Goal: Information Seeking & Learning: Learn about a topic

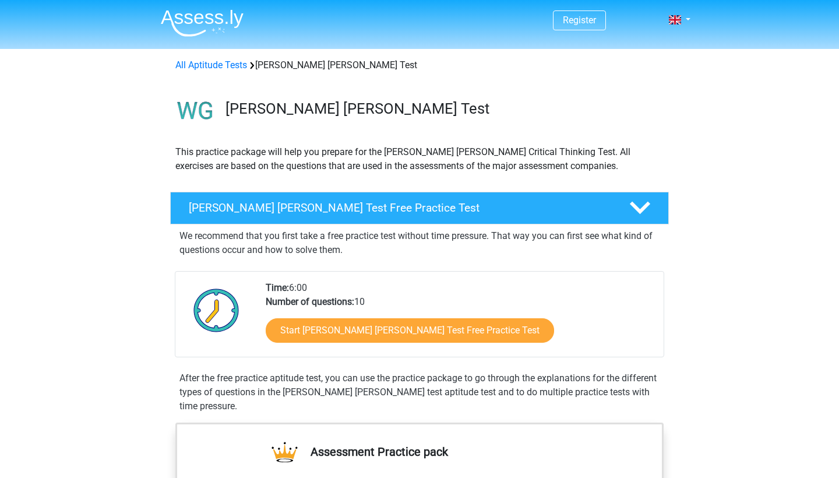
scroll to position [19, 0]
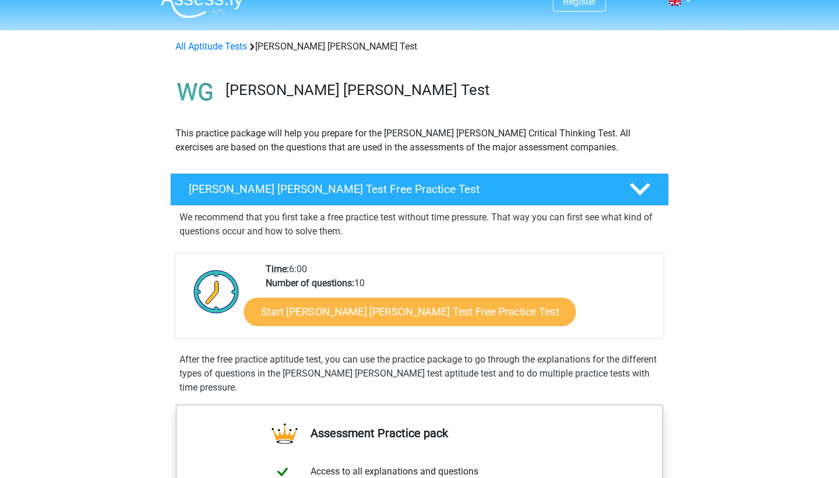
click at [417, 315] on link "Start [PERSON_NAME] [PERSON_NAME] Test Free Practice Test" at bounding box center [410, 312] width 332 height 28
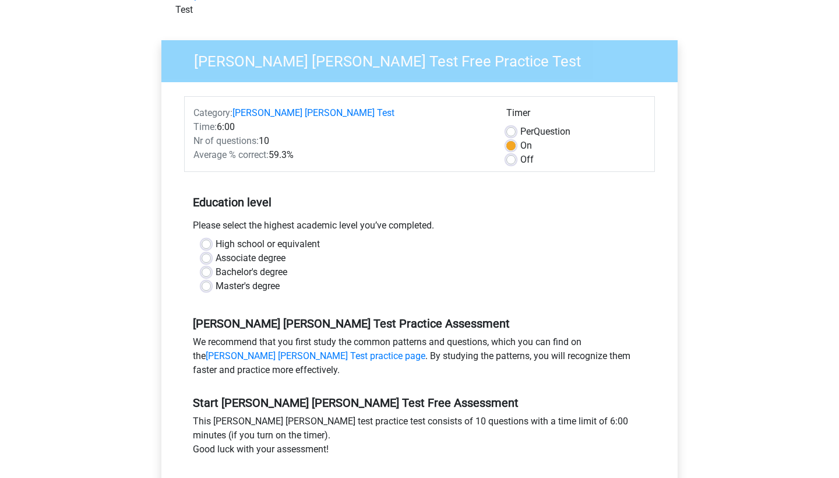
scroll to position [72, 0]
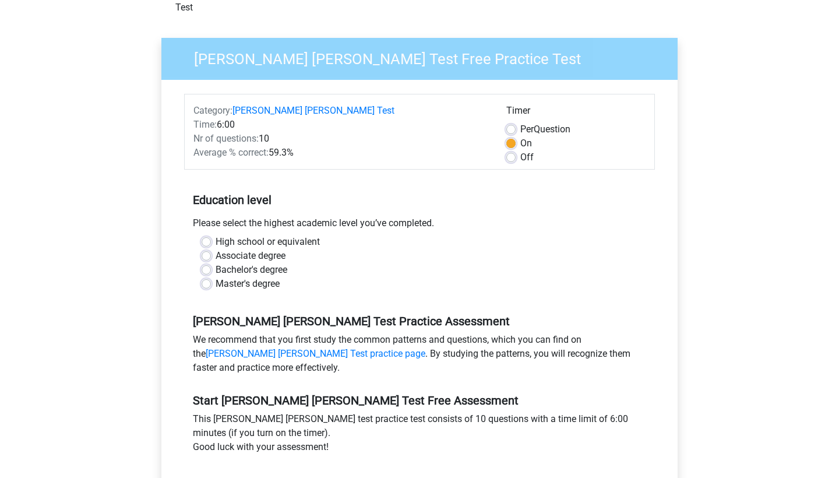
click at [216, 263] on label "Bachelor's degree" at bounding box center [252, 270] width 72 height 14
click at [206, 263] on input "Bachelor's degree" at bounding box center [206, 269] width 9 height 12
radio input "true"
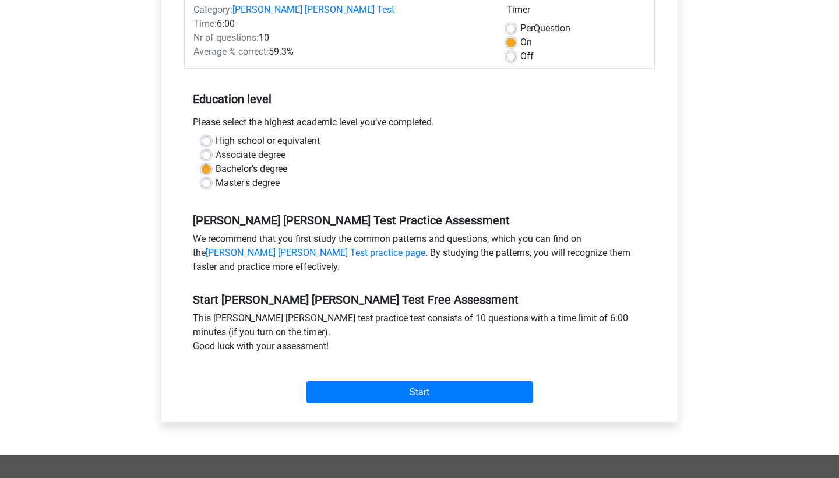
scroll to position [211, 0]
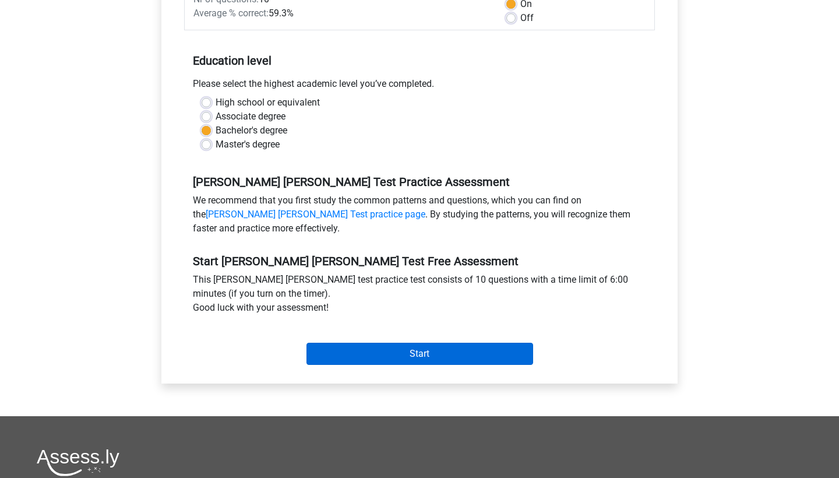
click at [367, 343] on input "Start" at bounding box center [420, 354] width 227 height 22
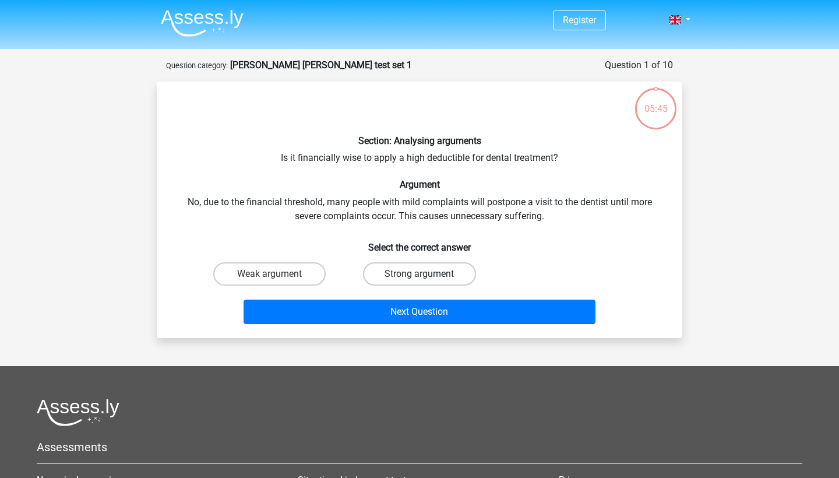
click at [405, 268] on label "Strong argument" at bounding box center [419, 273] width 113 height 23
click at [420, 274] on input "Strong argument" at bounding box center [424, 278] width 8 height 8
radio input "true"
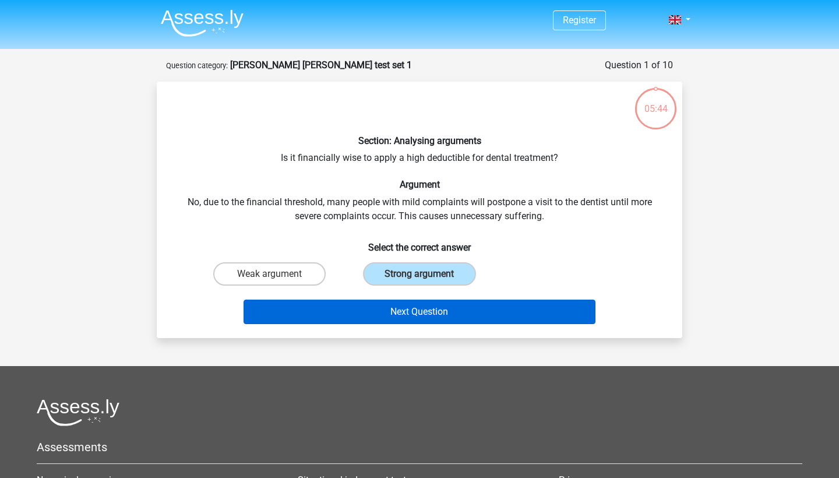
click at [423, 311] on button "Next Question" at bounding box center [420, 312] width 353 height 24
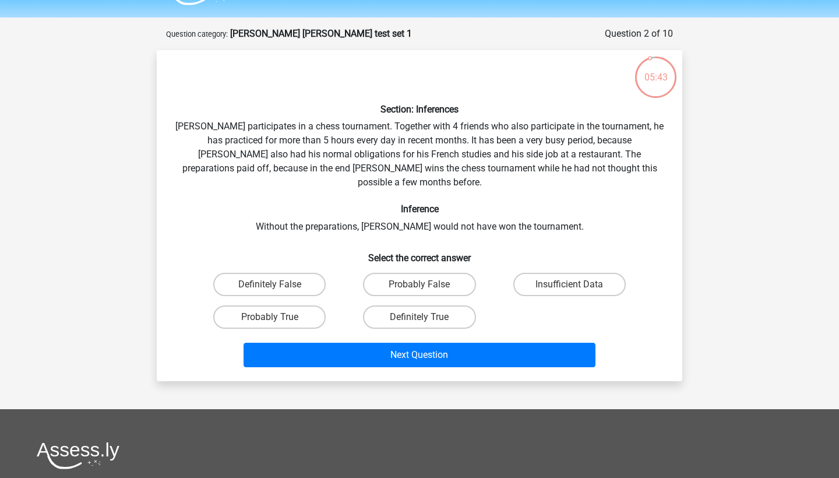
scroll to position [29, 0]
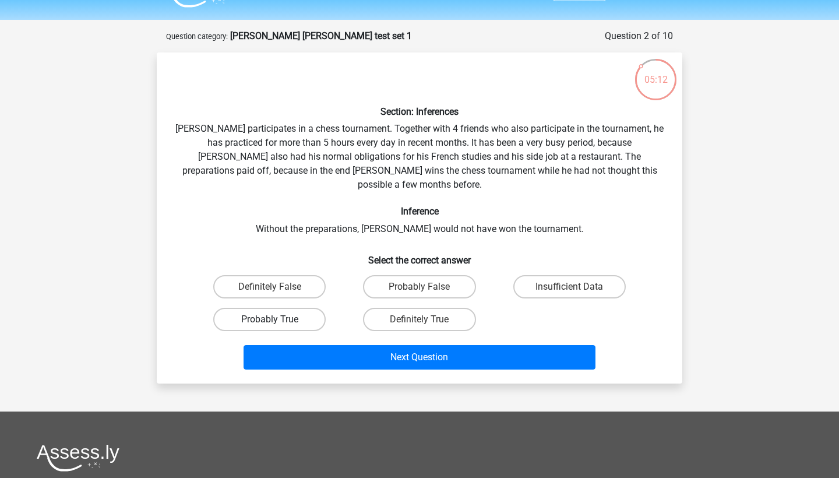
click at [315, 308] on label "Probably True" at bounding box center [269, 319] width 113 height 23
click at [277, 319] on input "Probably True" at bounding box center [274, 323] width 8 height 8
radio input "true"
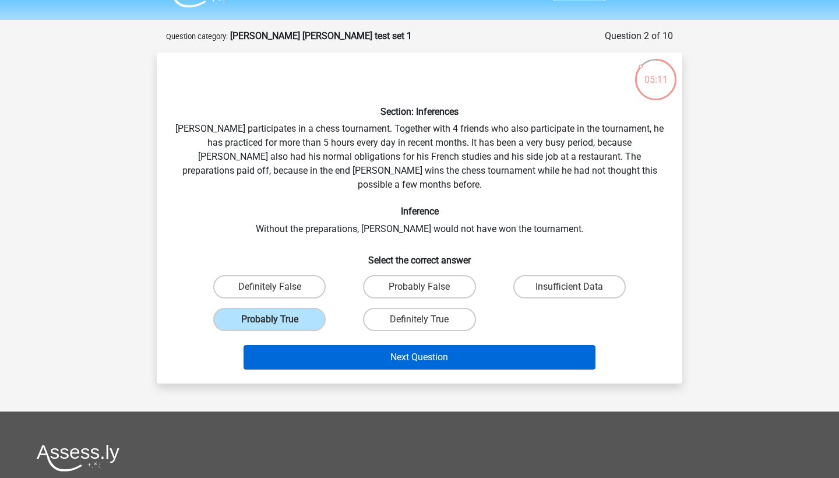
click at [379, 345] on button "Next Question" at bounding box center [420, 357] width 353 height 24
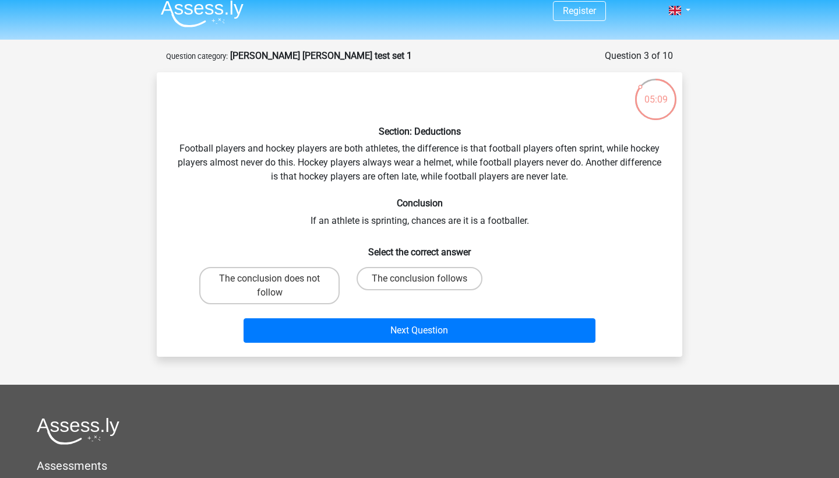
scroll to position [5, 0]
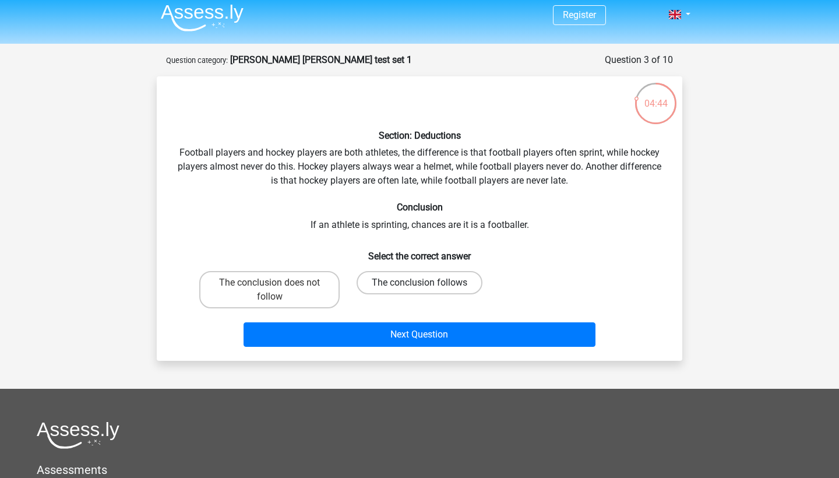
click at [417, 288] on label "The conclusion follows" at bounding box center [420, 282] width 126 height 23
click at [420, 288] on input "The conclusion follows" at bounding box center [424, 287] width 8 height 8
radio input "true"
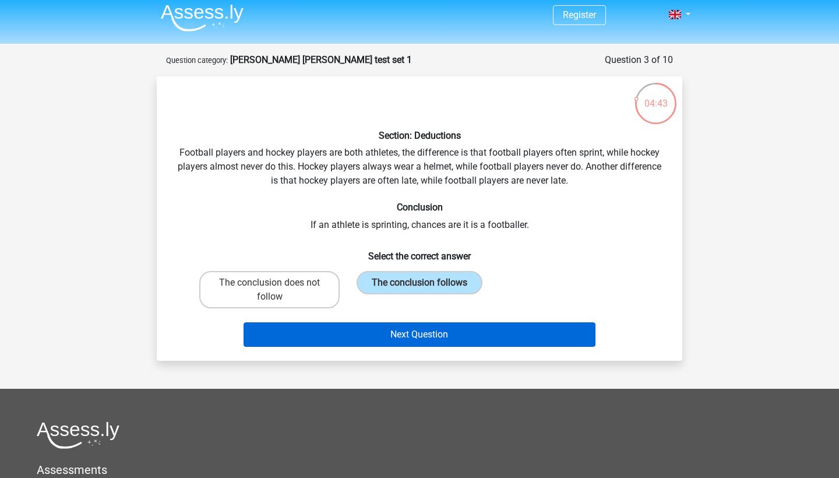
click at [448, 342] on button "Next Question" at bounding box center [420, 334] width 353 height 24
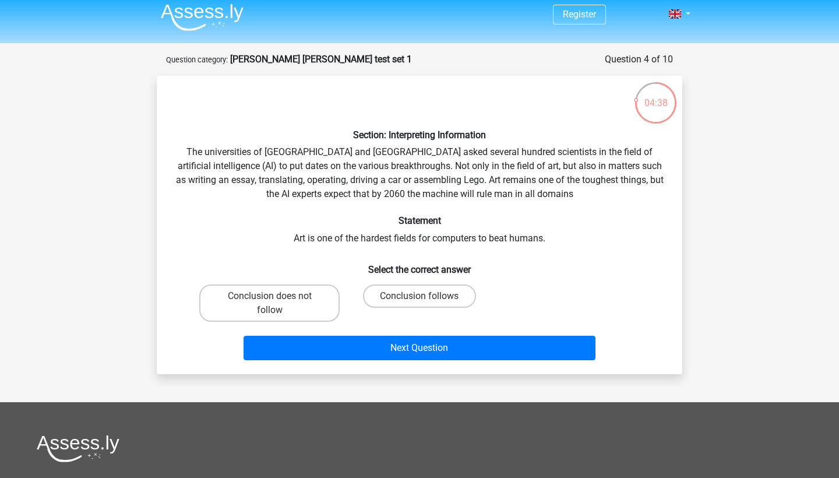
scroll to position [3, 0]
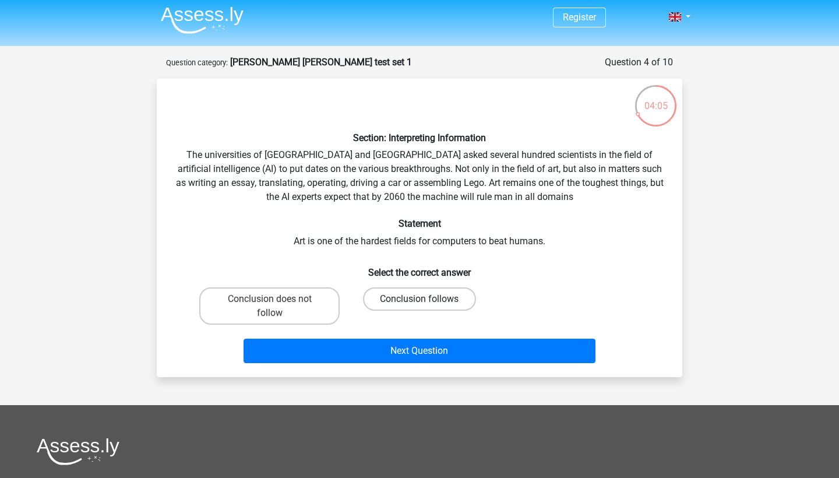
click at [435, 298] on label "Conclusion follows" at bounding box center [419, 298] width 113 height 23
click at [427, 299] on input "Conclusion follows" at bounding box center [424, 303] width 8 height 8
radio input "true"
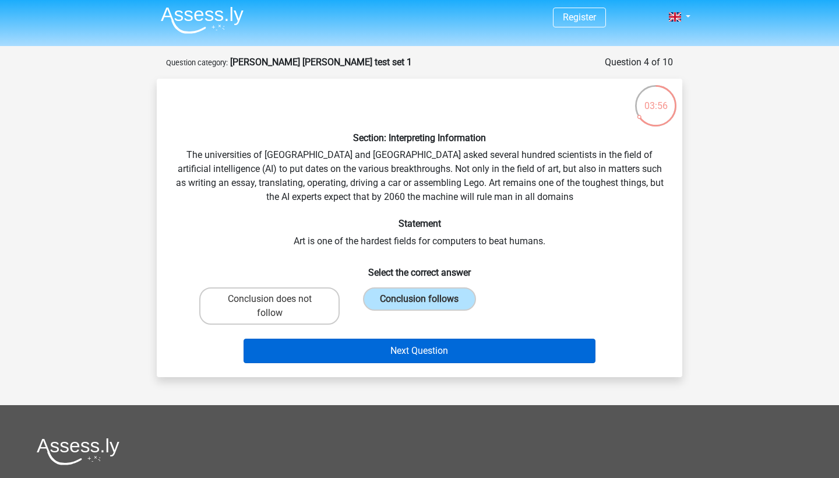
click at [529, 347] on button "Next Question" at bounding box center [420, 351] width 353 height 24
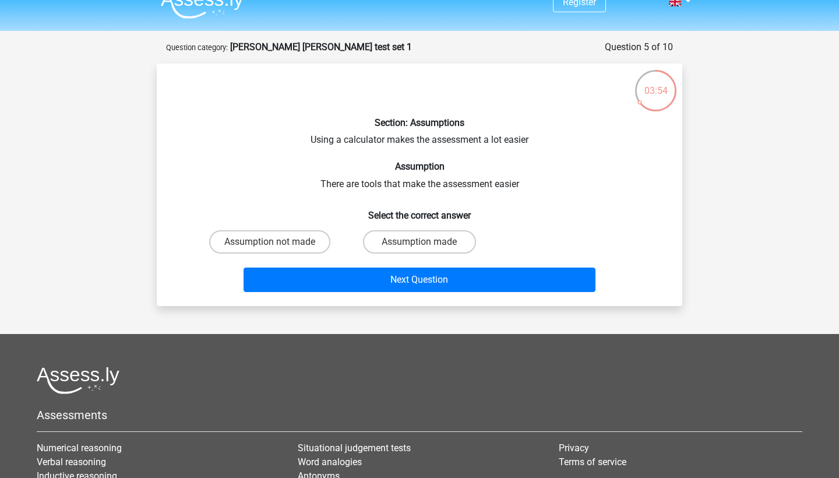
scroll to position [16, 0]
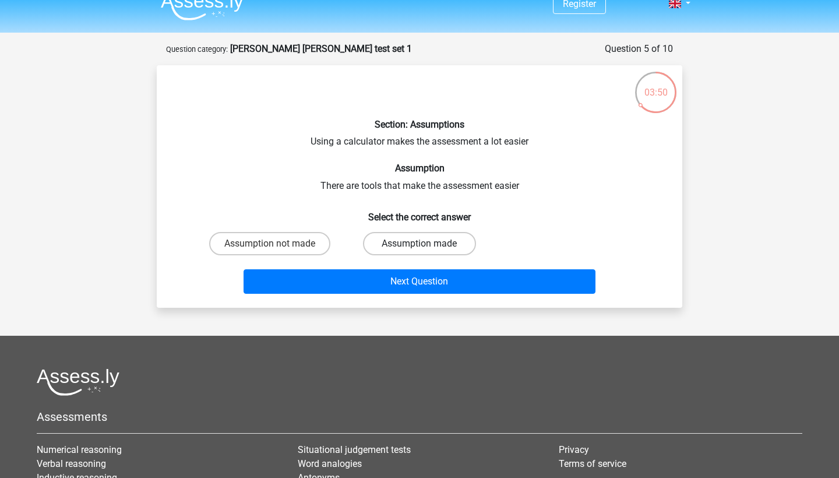
click at [427, 243] on label "Assumption made" at bounding box center [419, 243] width 113 height 23
click at [427, 244] on input "Assumption made" at bounding box center [424, 248] width 8 height 8
radio input "true"
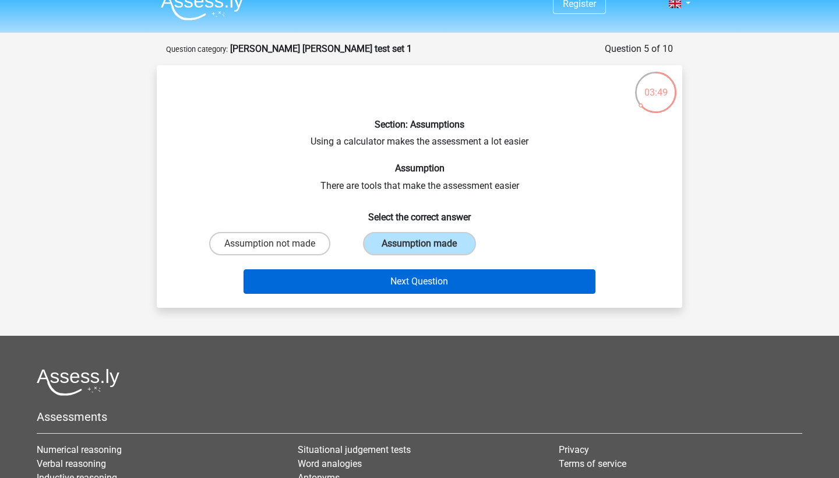
click at [443, 289] on button "Next Question" at bounding box center [420, 281] width 353 height 24
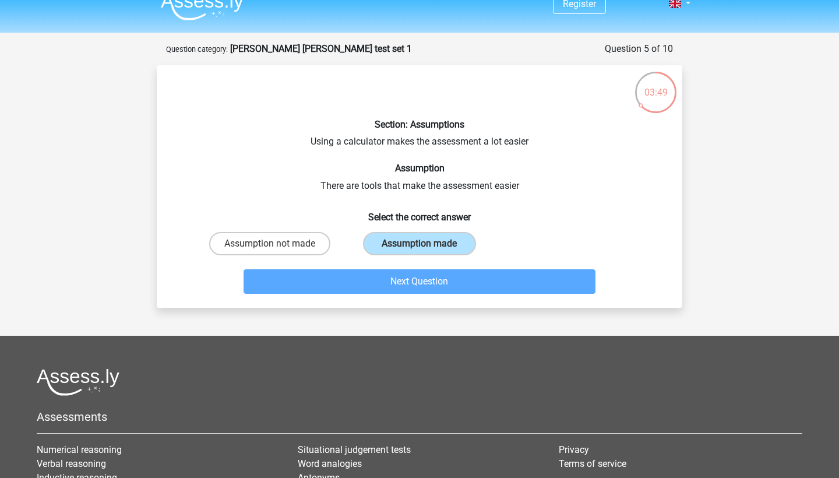
scroll to position [58, 0]
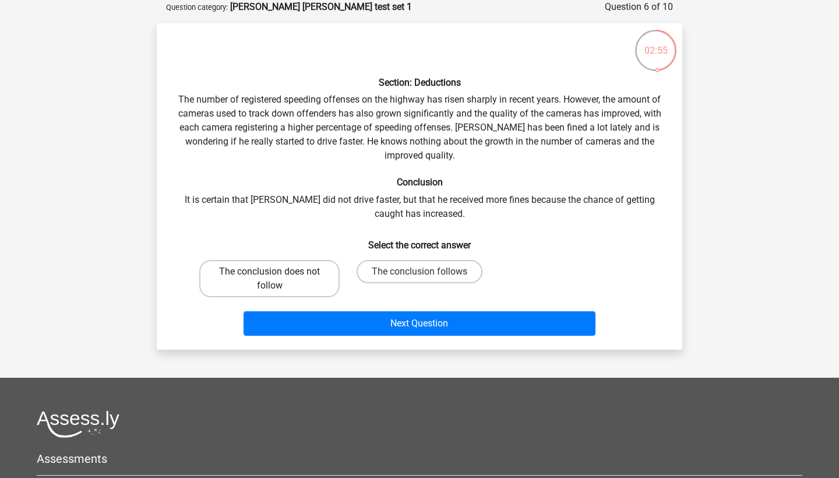
click at [292, 266] on label "The conclusion does not follow" at bounding box center [269, 278] width 140 height 37
click at [277, 272] on input "The conclusion does not follow" at bounding box center [274, 276] width 8 height 8
radio input "true"
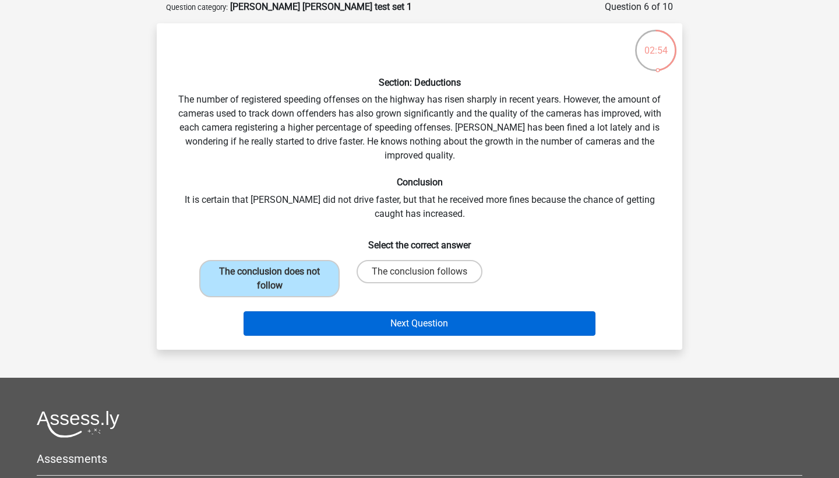
click at [387, 317] on button "Next Question" at bounding box center [420, 323] width 353 height 24
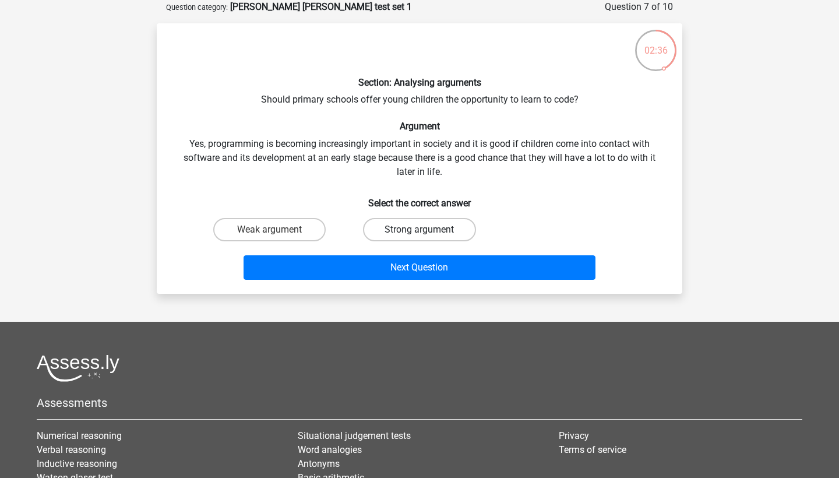
click at [391, 224] on label "Strong argument" at bounding box center [419, 229] width 113 height 23
click at [420, 230] on input "Strong argument" at bounding box center [424, 234] width 8 height 8
radio input "true"
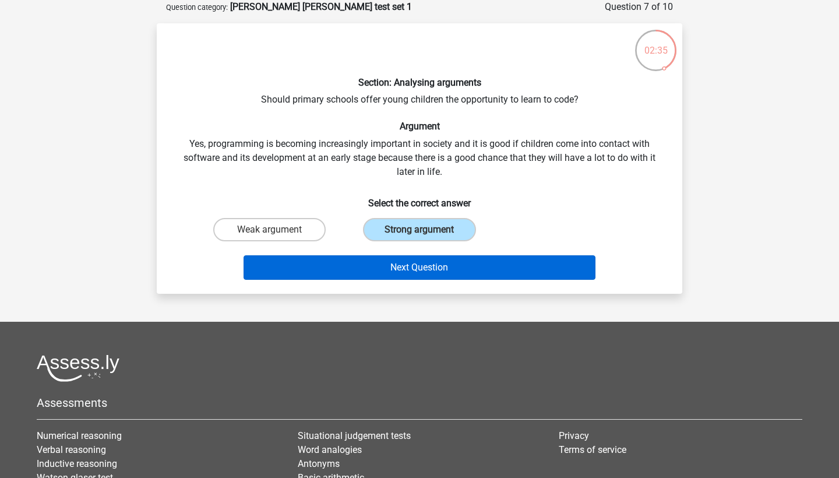
click at [396, 265] on button "Next Question" at bounding box center [420, 267] width 353 height 24
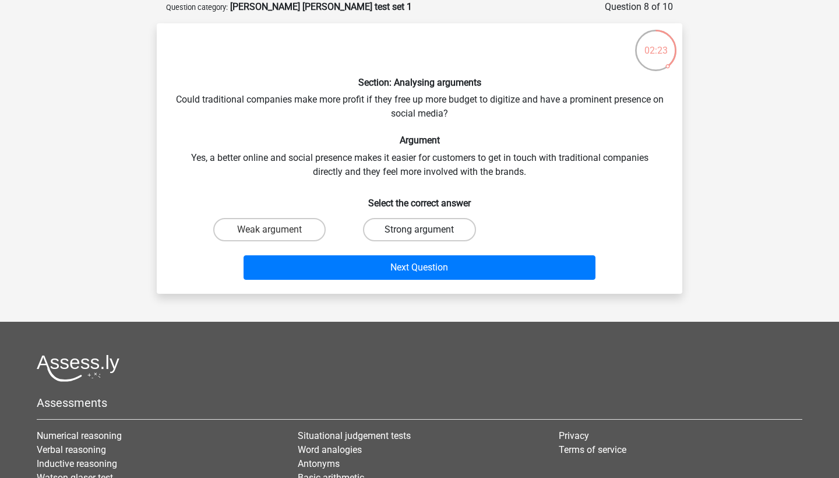
click at [441, 225] on label "Strong argument" at bounding box center [419, 229] width 113 height 23
click at [427, 230] on input "Strong argument" at bounding box center [424, 234] width 8 height 8
radio input "true"
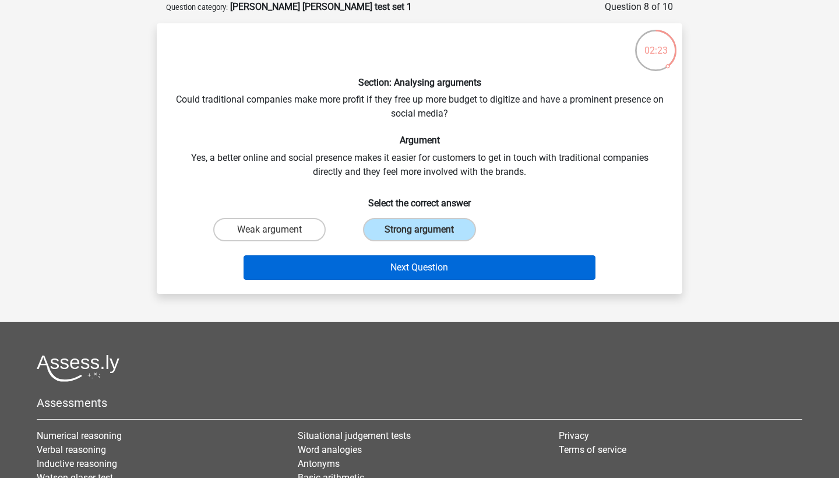
click at [449, 262] on button "Next Question" at bounding box center [420, 267] width 353 height 24
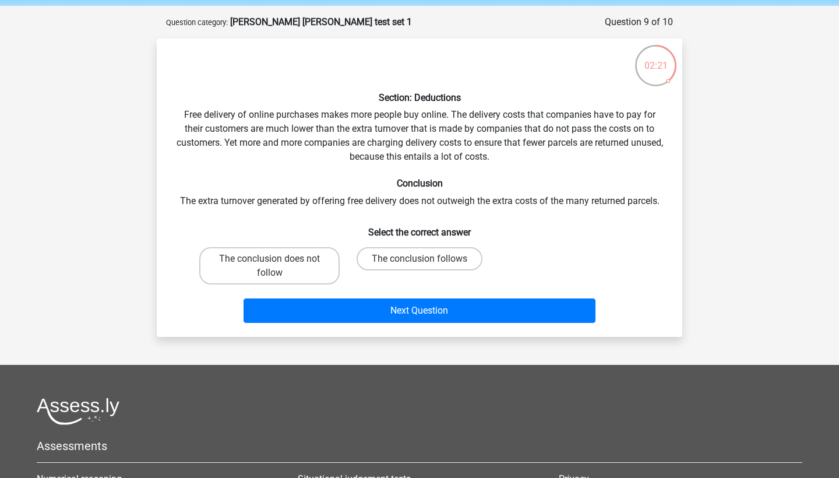
scroll to position [41, 0]
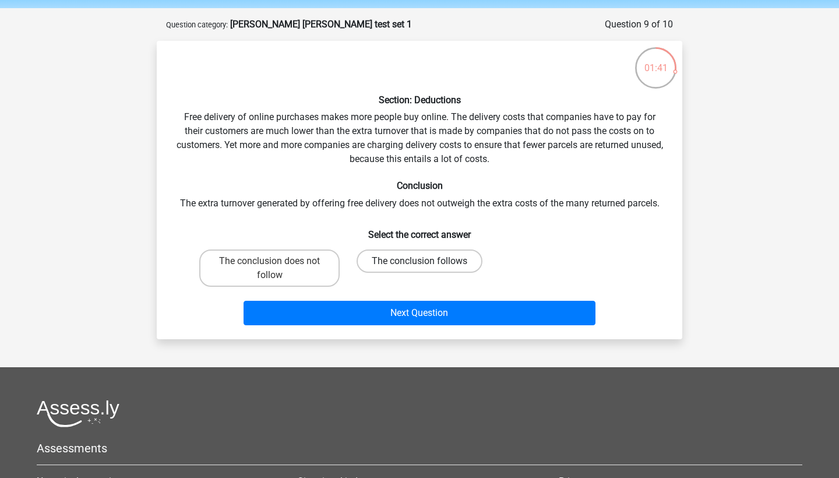
click at [443, 268] on label "The conclusion follows" at bounding box center [420, 260] width 126 height 23
click at [427, 268] on input "The conclusion follows" at bounding box center [424, 265] width 8 height 8
radio input "true"
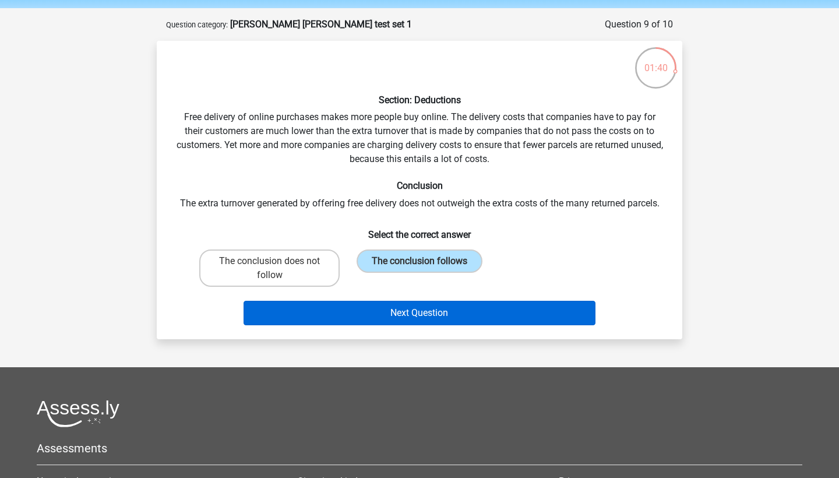
click at [448, 312] on button "Next Question" at bounding box center [420, 313] width 353 height 24
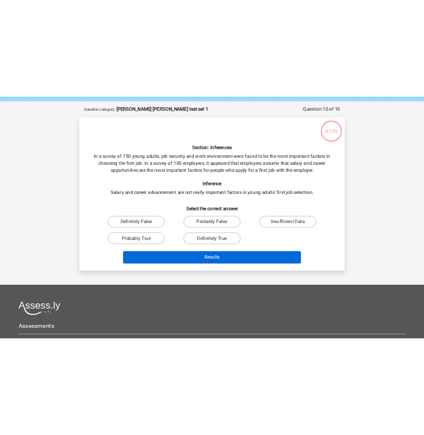
scroll to position [58, 0]
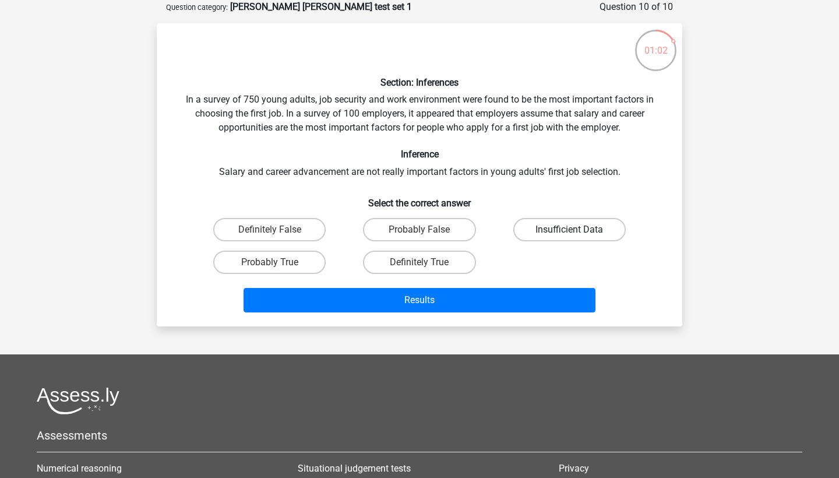
click at [577, 232] on label "Insufficient Data" at bounding box center [570, 229] width 113 height 23
click at [577, 232] on input "Insufficient Data" at bounding box center [574, 234] width 8 height 8
radio input "true"
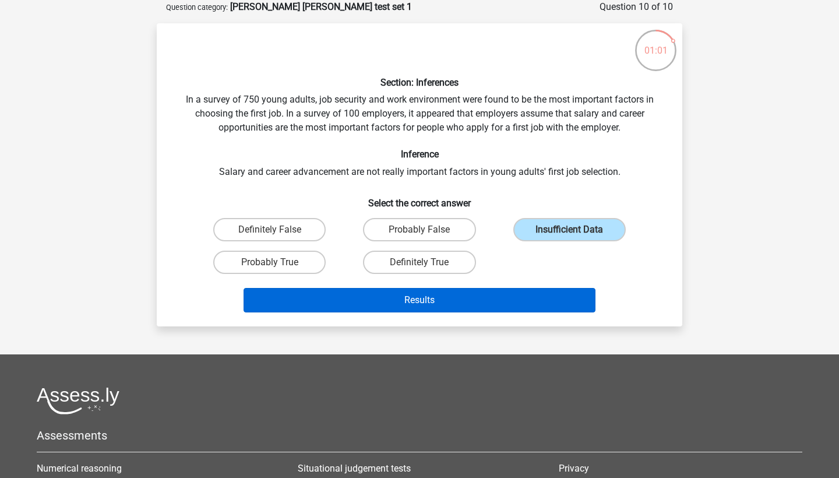
click at [525, 299] on button "Results" at bounding box center [420, 300] width 353 height 24
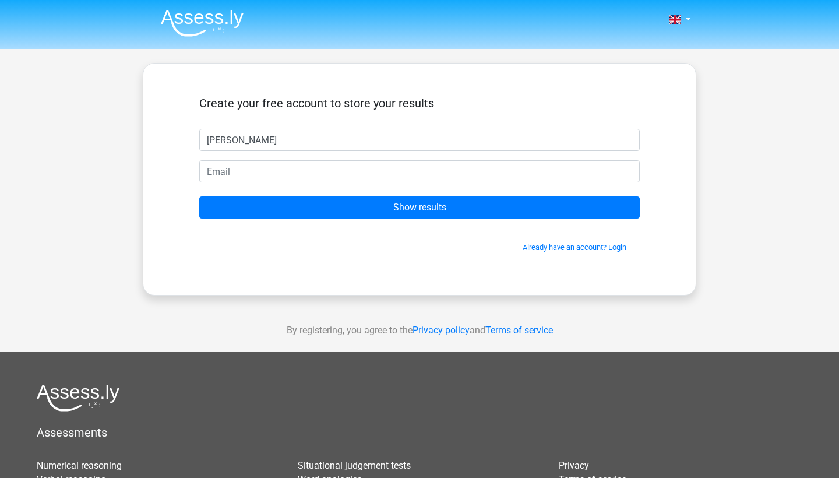
type input "[PERSON_NAME]"
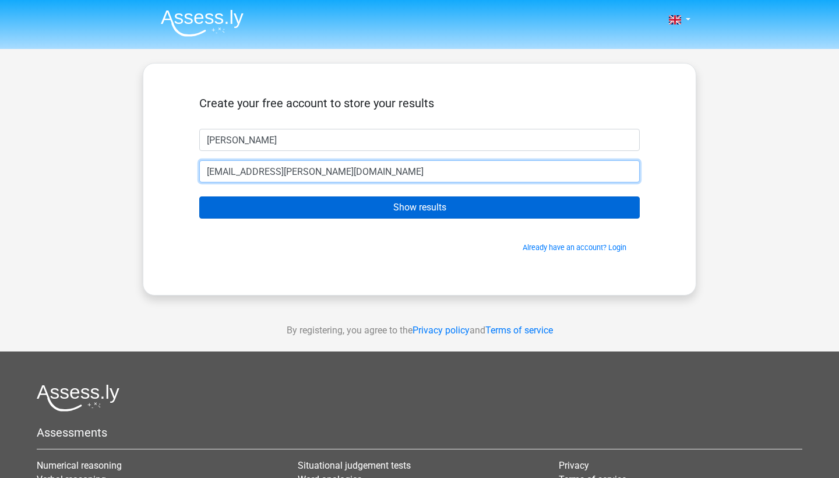
type input "[EMAIL_ADDRESS][PERSON_NAME][DOMAIN_NAME]"
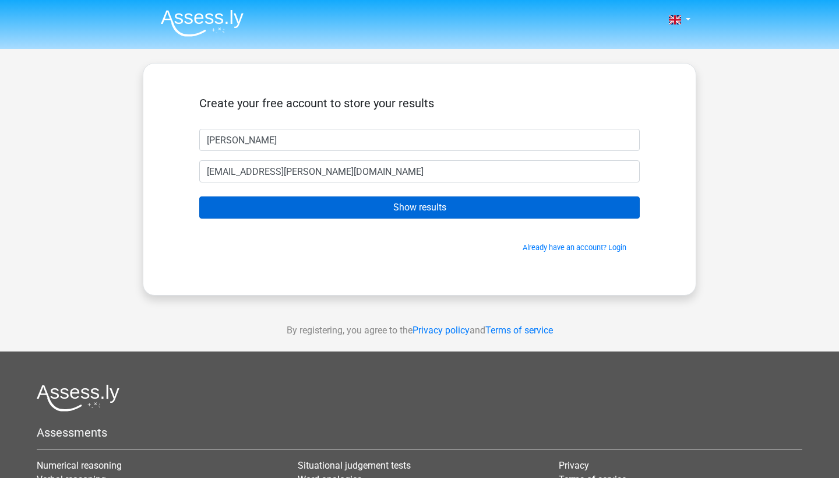
click at [514, 209] on input "Show results" at bounding box center [419, 207] width 441 height 22
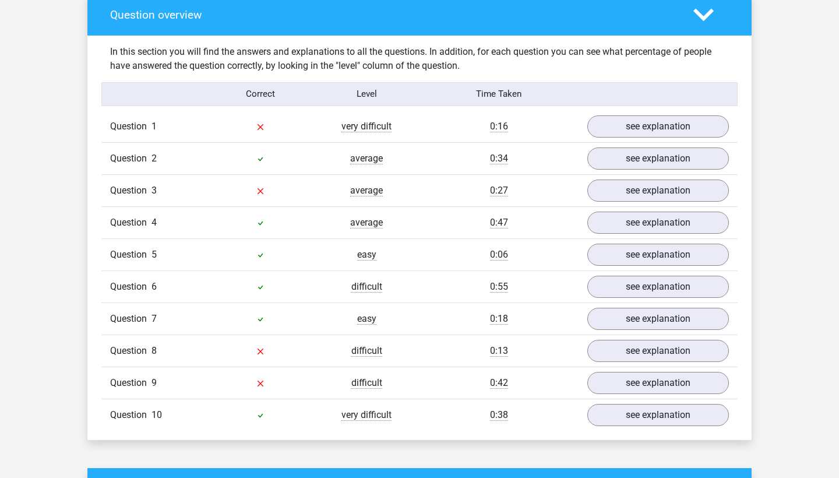
scroll to position [881, 0]
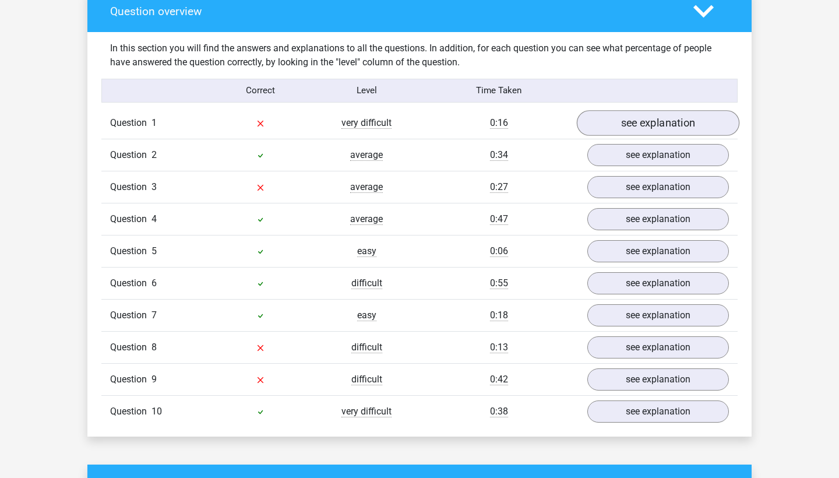
click at [669, 116] on link "see explanation" at bounding box center [658, 123] width 163 height 26
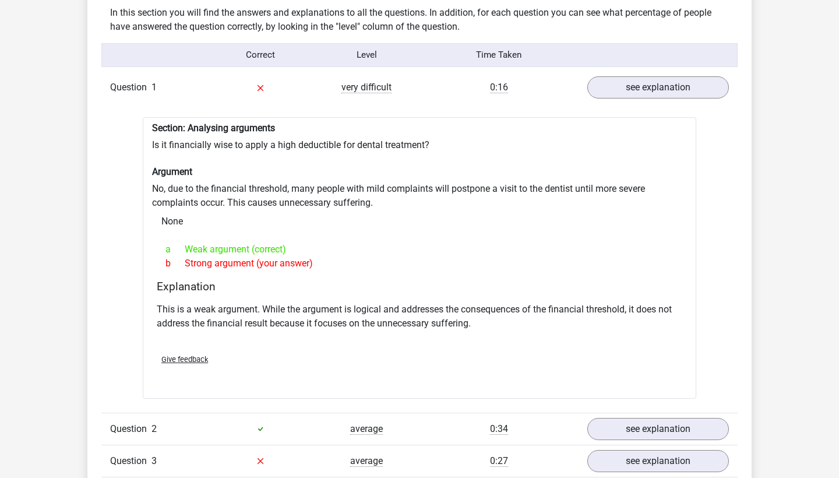
scroll to position [916, 0]
click at [676, 85] on link "see explanation" at bounding box center [658, 88] width 163 height 26
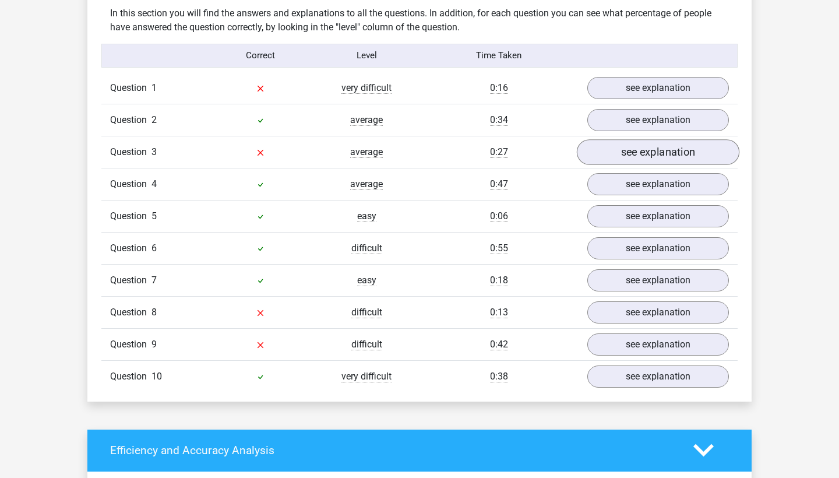
click at [645, 141] on link "see explanation" at bounding box center [658, 152] width 163 height 26
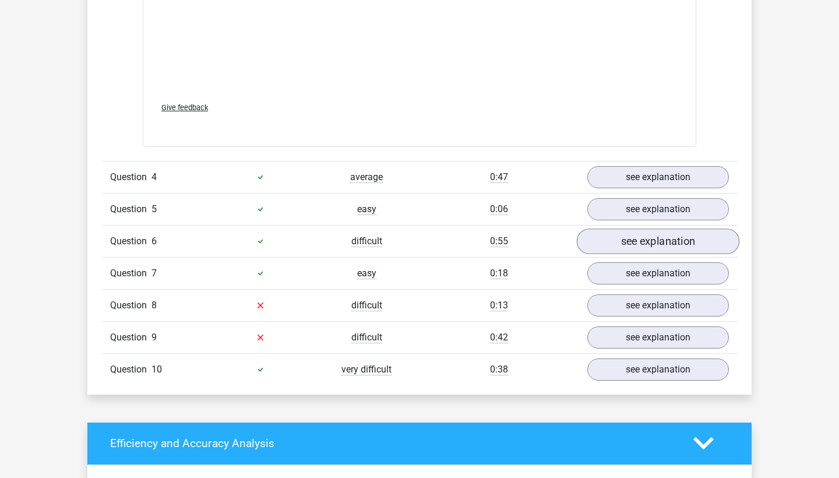
scroll to position [1545, 0]
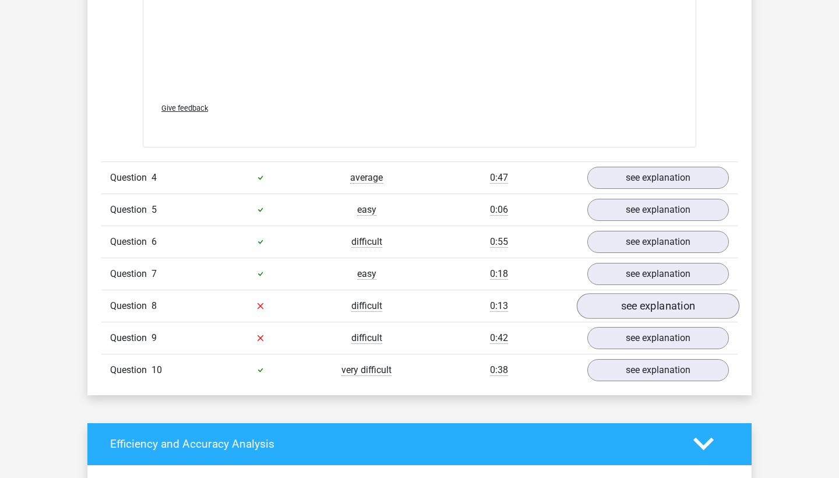
click at [666, 294] on link "see explanation" at bounding box center [658, 306] width 163 height 26
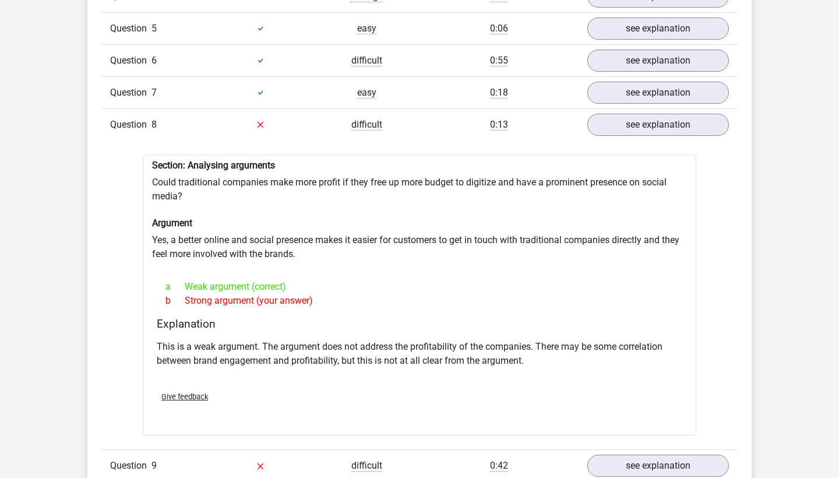
scroll to position [1726, 0]
click at [685, 121] on link "see explanation" at bounding box center [658, 126] width 163 height 26
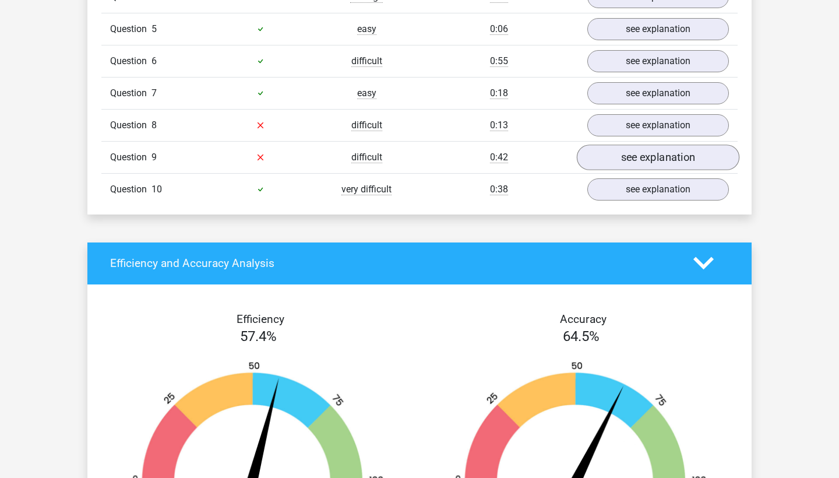
click at [680, 153] on link "see explanation" at bounding box center [658, 158] width 163 height 26
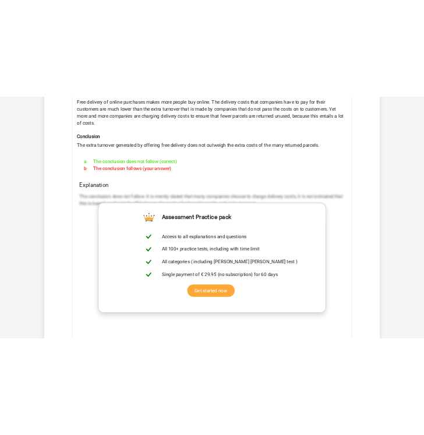
scroll to position [1930, 0]
